Goal: Register for event/course

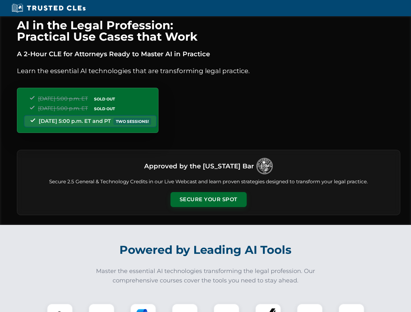
click at [208, 200] on button "Secure Your Spot" at bounding box center [208, 199] width 76 height 15
click at [60, 308] on img at bounding box center [59, 316] width 19 height 19
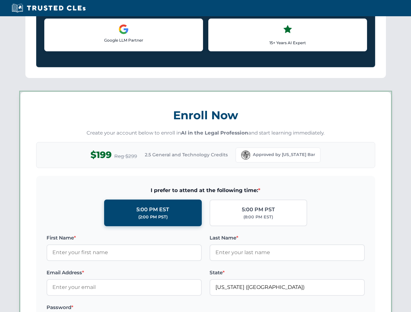
click at [143, 308] on label "Password *" at bounding box center [124, 308] width 155 height 8
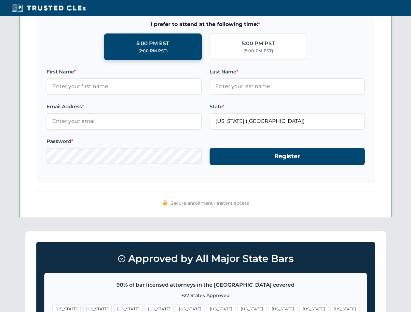
click at [299, 308] on span "[US_STATE]" at bounding box center [313, 308] width 28 height 9
